Goal: Task Accomplishment & Management: Complete application form

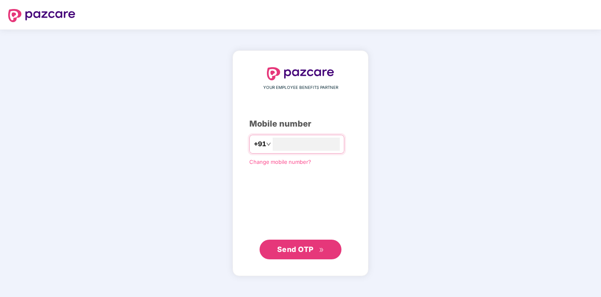
type input "**********"
click at [283, 246] on span "Send OTP" at bounding box center [295, 248] width 36 height 9
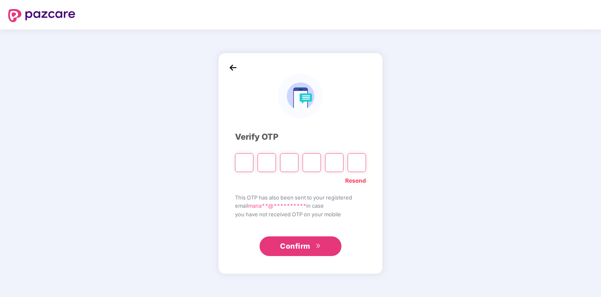
click at [239, 158] on input "Please enter verification code. Digit 1" at bounding box center [244, 162] width 18 height 19
type input "*"
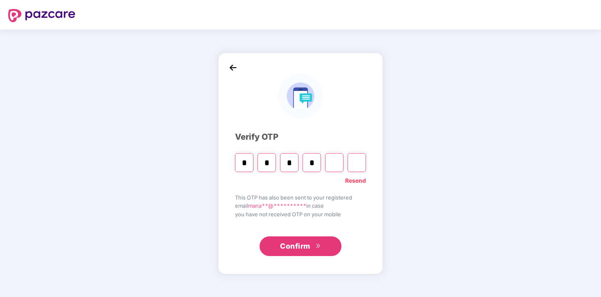
type input "*"
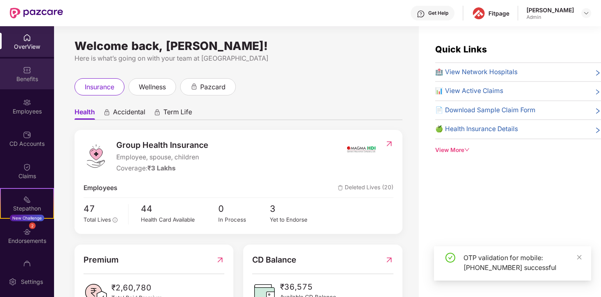
click at [32, 68] on div "Benefits" at bounding box center [27, 74] width 54 height 31
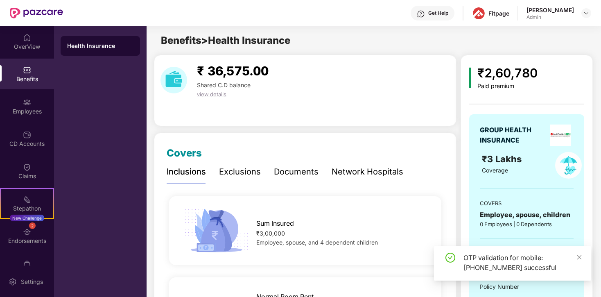
click at [206, 95] on span "view details" at bounding box center [211, 94] width 29 height 7
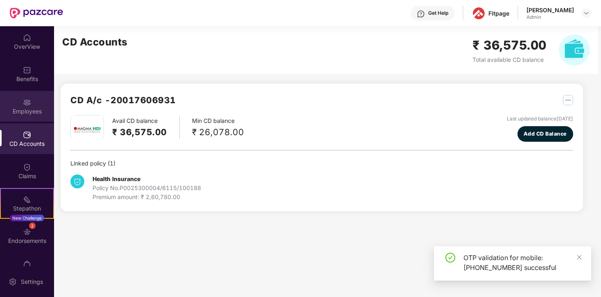
click at [23, 111] on div "Employees" at bounding box center [27, 111] width 54 height 8
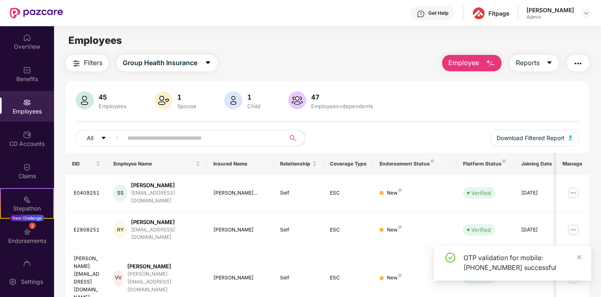
click at [456, 69] on button "Employee" at bounding box center [471, 63] width 59 height 16
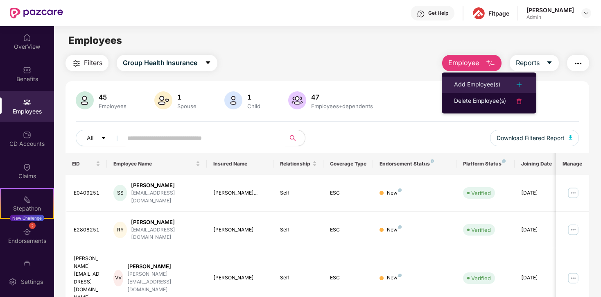
click at [458, 85] on div "Add Employee(s)" at bounding box center [477, 85] width 46 height 10
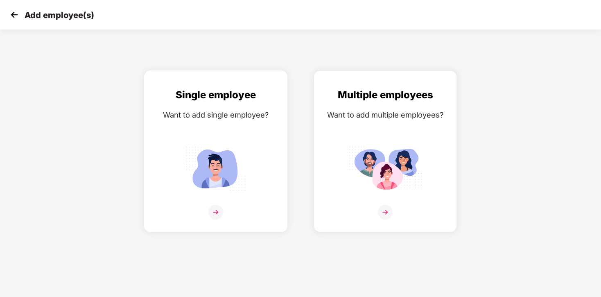
click at [163, 209] on div at bounding box center [216, 217] width 126 height 25
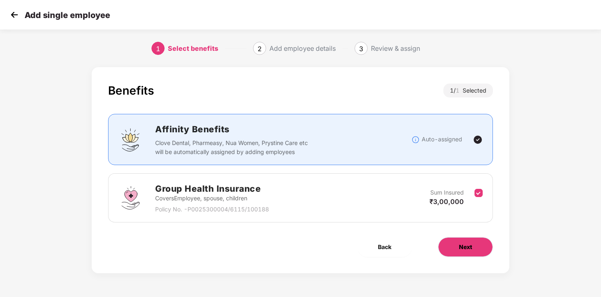
click at [468, 248] on span "Next" at bounding box center [465, 246] width 13 height 9
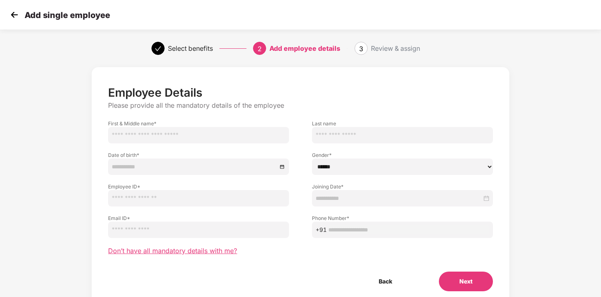
click at [164, 251] on span "Don’t have all mandatory details with me?" at bounding box center [172, 251] width 129 height 9
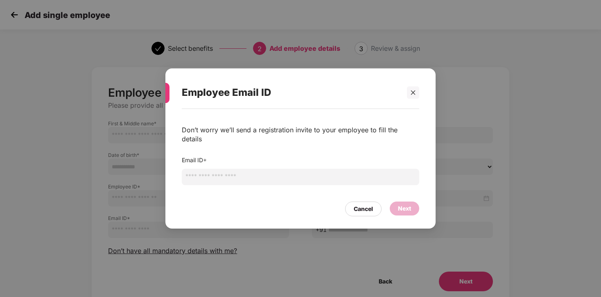
click at [239, 169] on input "email" at bounding box center [301, 177] width 238 height 16
type input "*"
type input "**********"
click at [412, 201] on div "Next" at bounding box center [404, 208] width 29 height 14
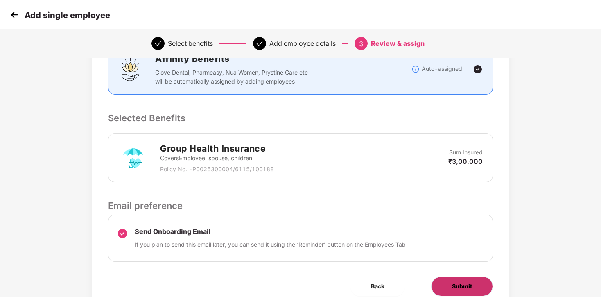
scroll to position [148, 0]
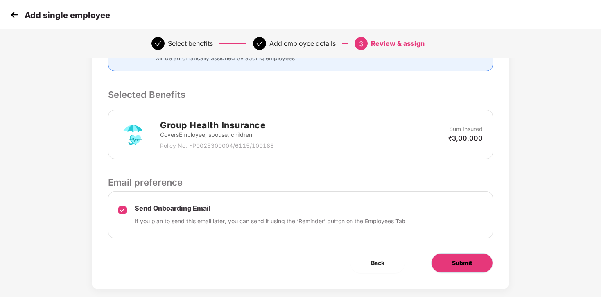
click at [477, 263] on button "Submit" at bounding box center [462, 263] width 62 height 20
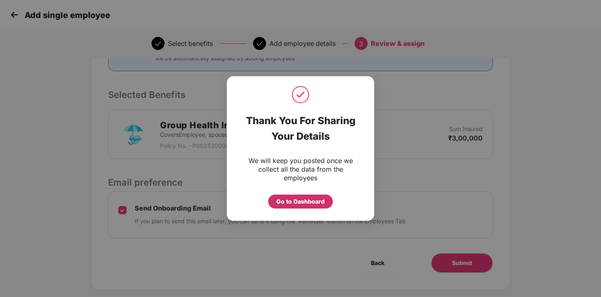
click at [287, 202] on div "Go to Dashboard" at bounding box center [300, 201] width 48 height 9
